Goal: Find contact information: Find contact information

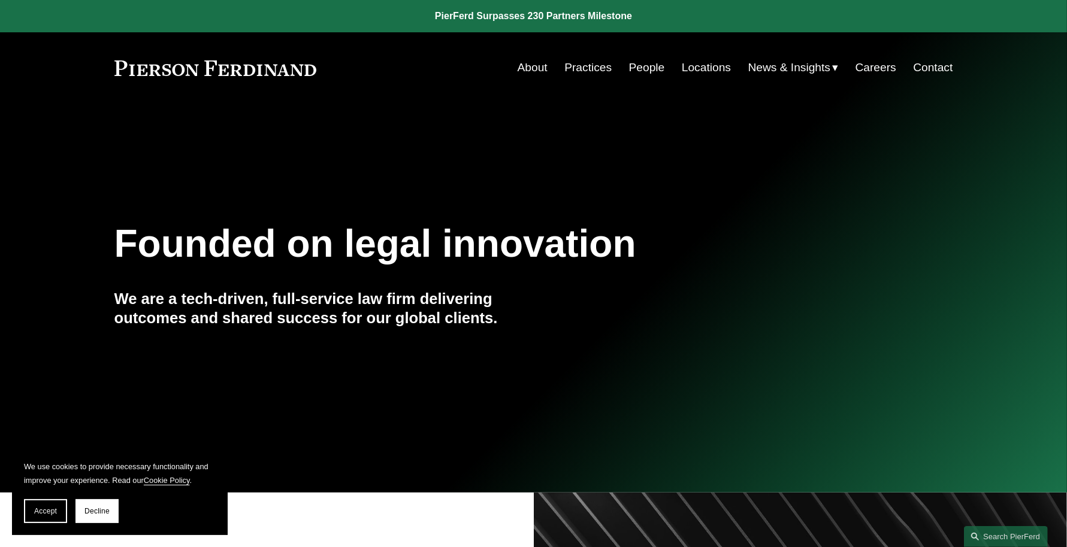
click at [705, 74] on link "Locations" at bounding box center [706, 67] width 49 height 23
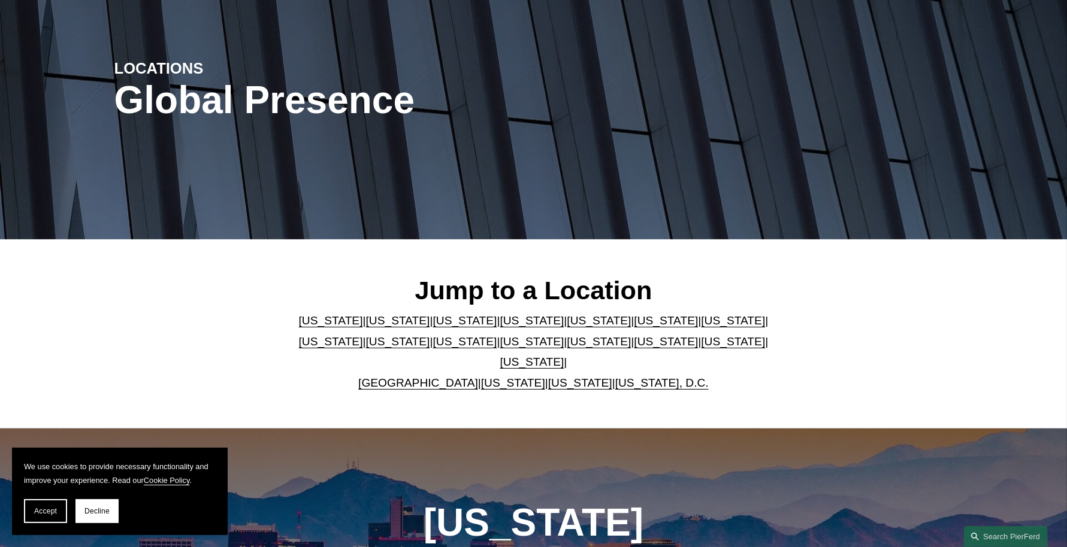
scroll to position [117, 0]
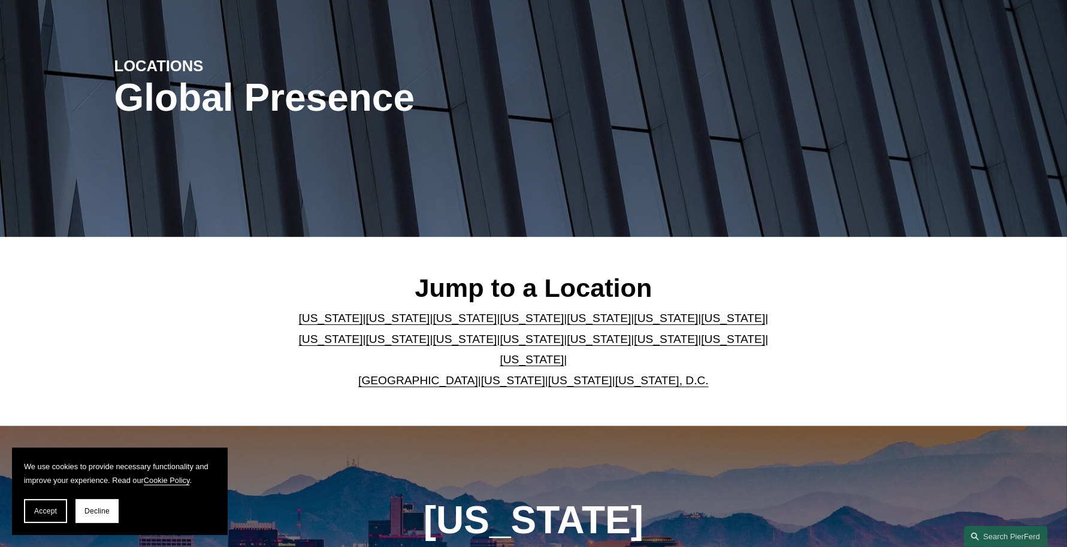
click at [500, 346] on link "[US_STATE]" at bounding box center [532, 339] width 64 height 13
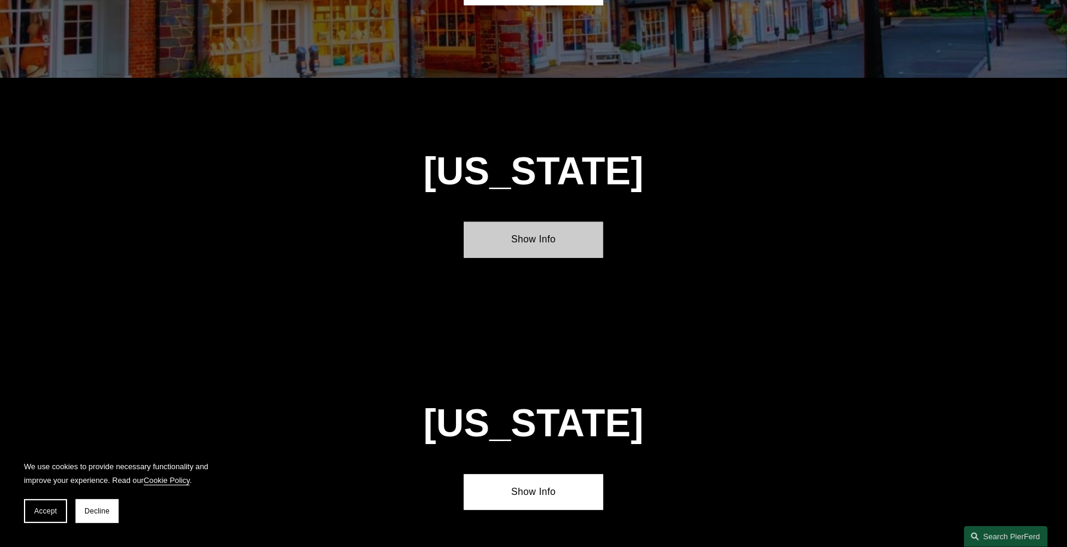
scroll to position [3058, 0]
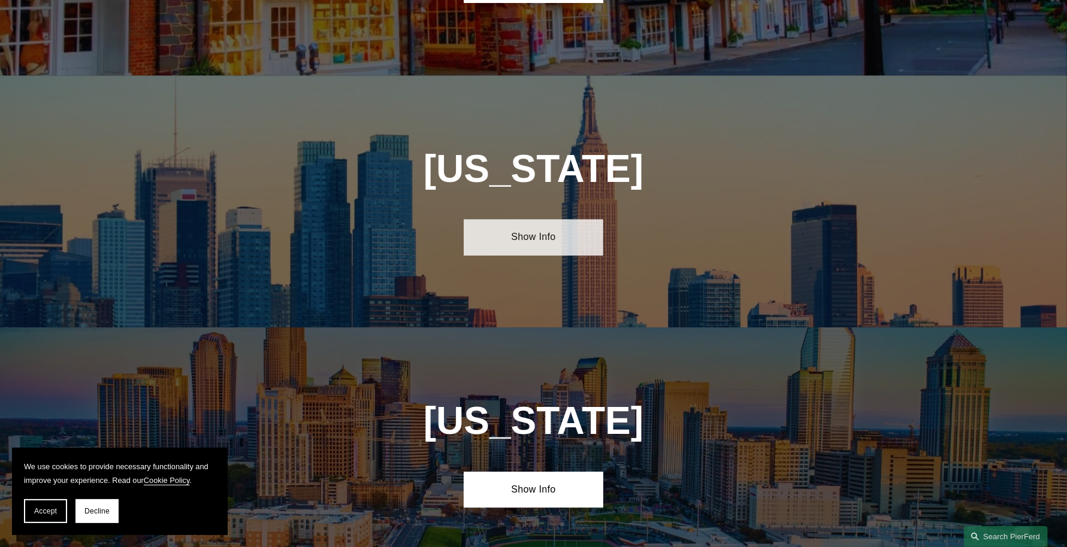
click at [546, 219] on link "Show Info" at bounding box center [534, 237] width 140 height 36
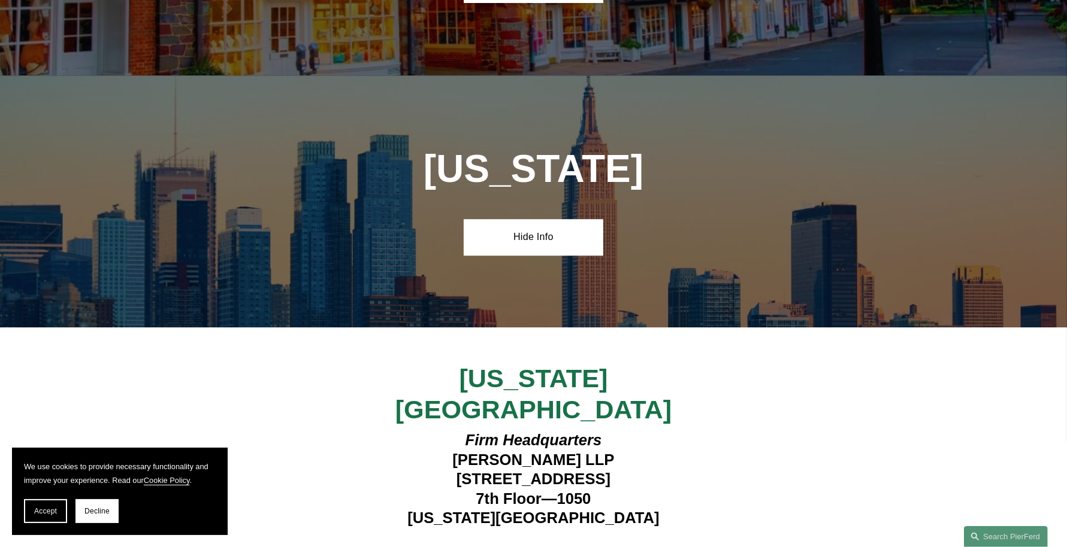
click at [588, 431] on h4 "Firm Headquarters [PERSON_NAME] LLP [STREET_ADDRESS][US_STATE]" at bounding box center [533, 479] width 349 height 97
copy h4 "10020"
